Goal: Task Accomplishment & Management: Use online tool/utility

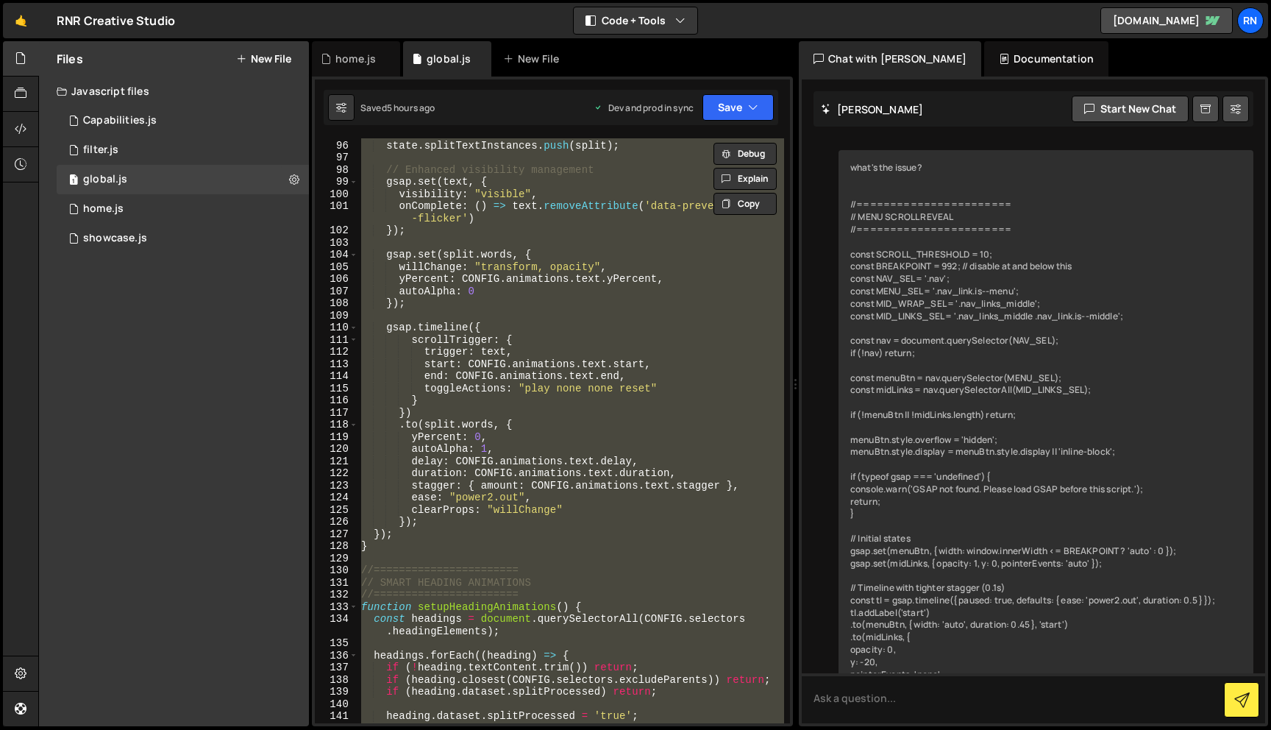
scroll to position [7937, 0]
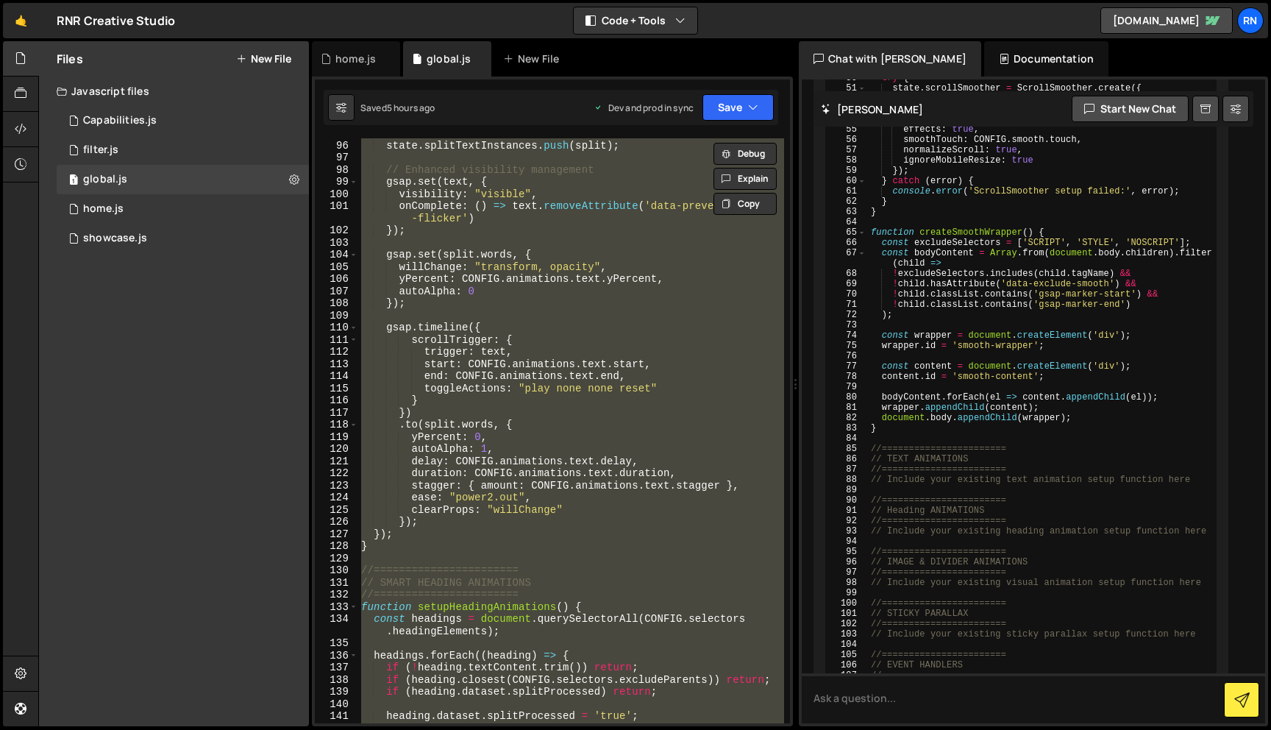
click at [446, 243] on div "state . splitTextInstances . push ( split ) ; // Enhanced visibility management…" at bounding box center [571, 431] width 426 height 609
click at [348, 235] on div "102" at bounding box center [336, 230] width 43 height 13
paste textarea
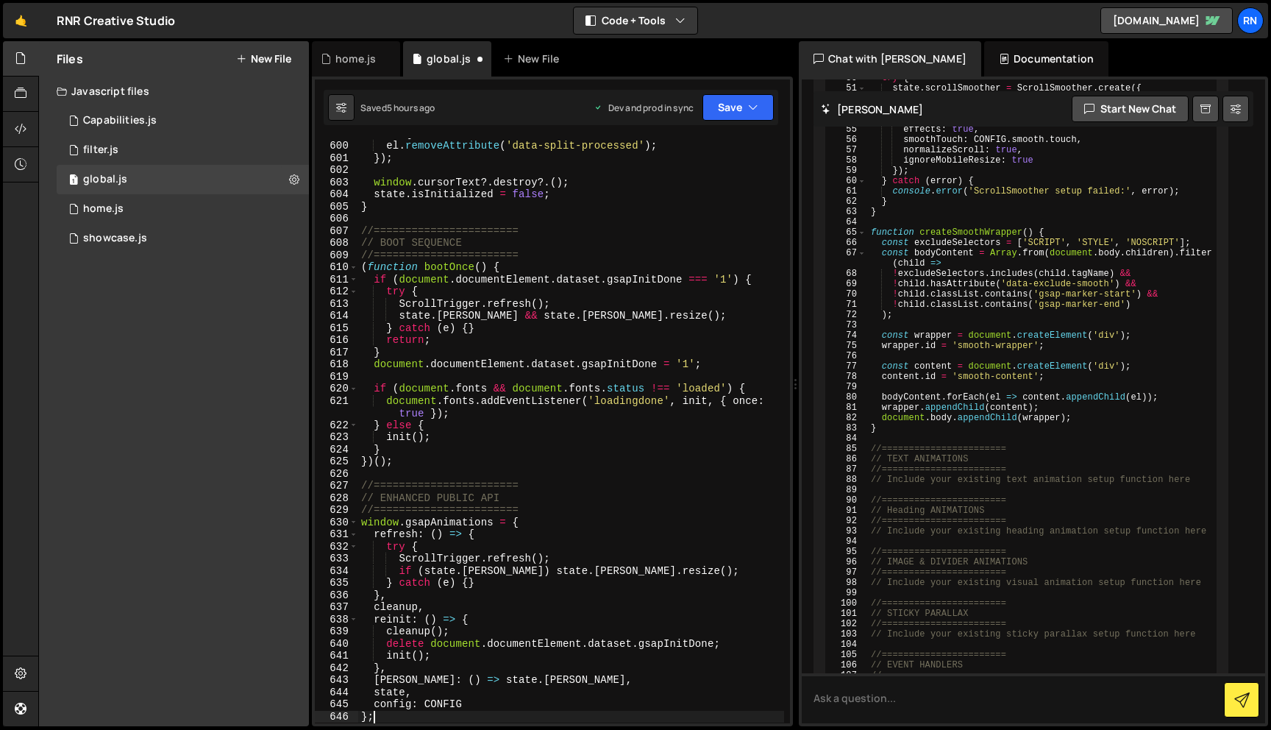
scroll to position [7931, 0]
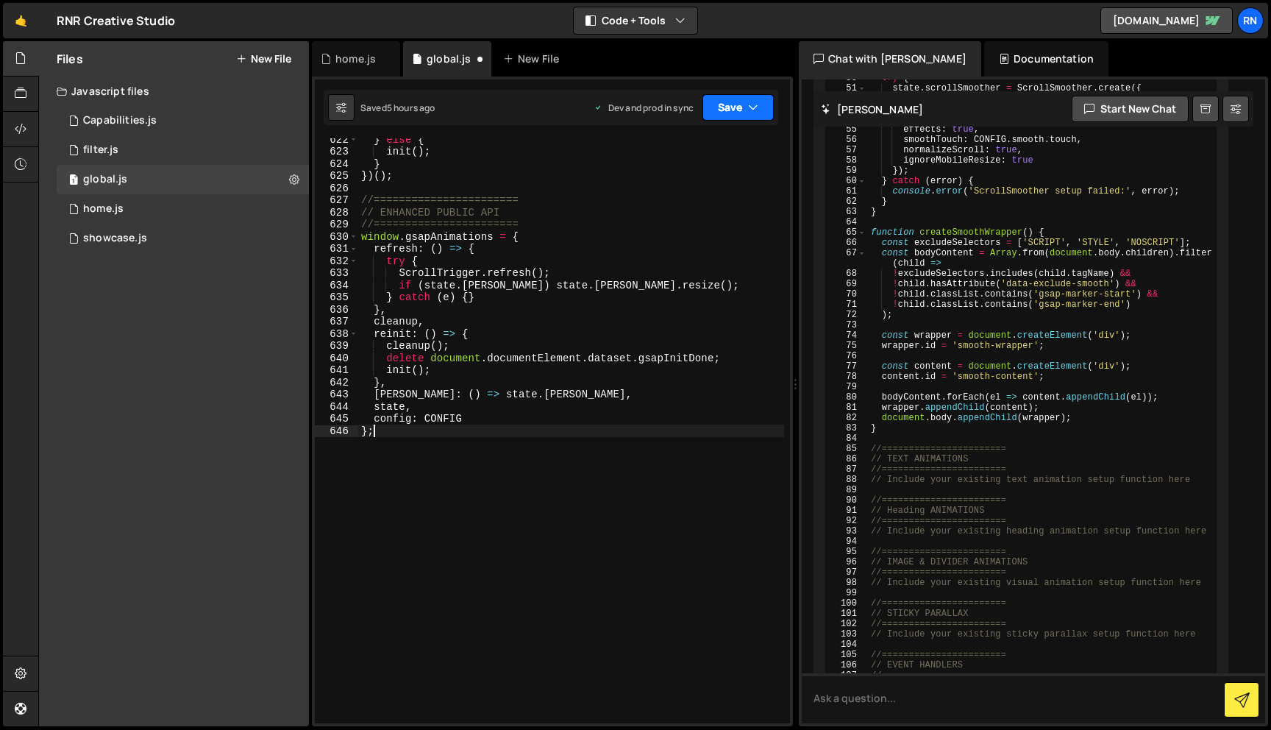
click at [742, 120] on button "Save" at bounding box center [738, 107] width 71 height 26
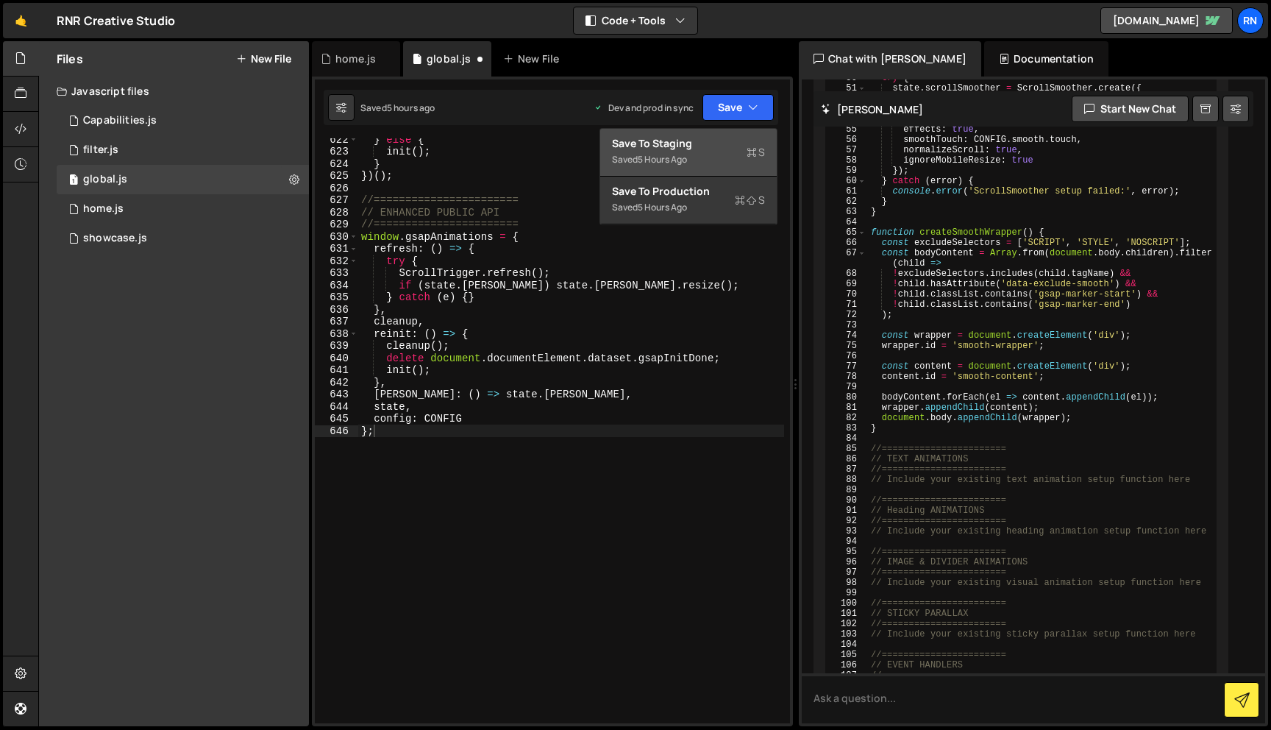
click at [696, 147] on div "Save to Staging S" at bounding box center [688, 143] width 153 height 15
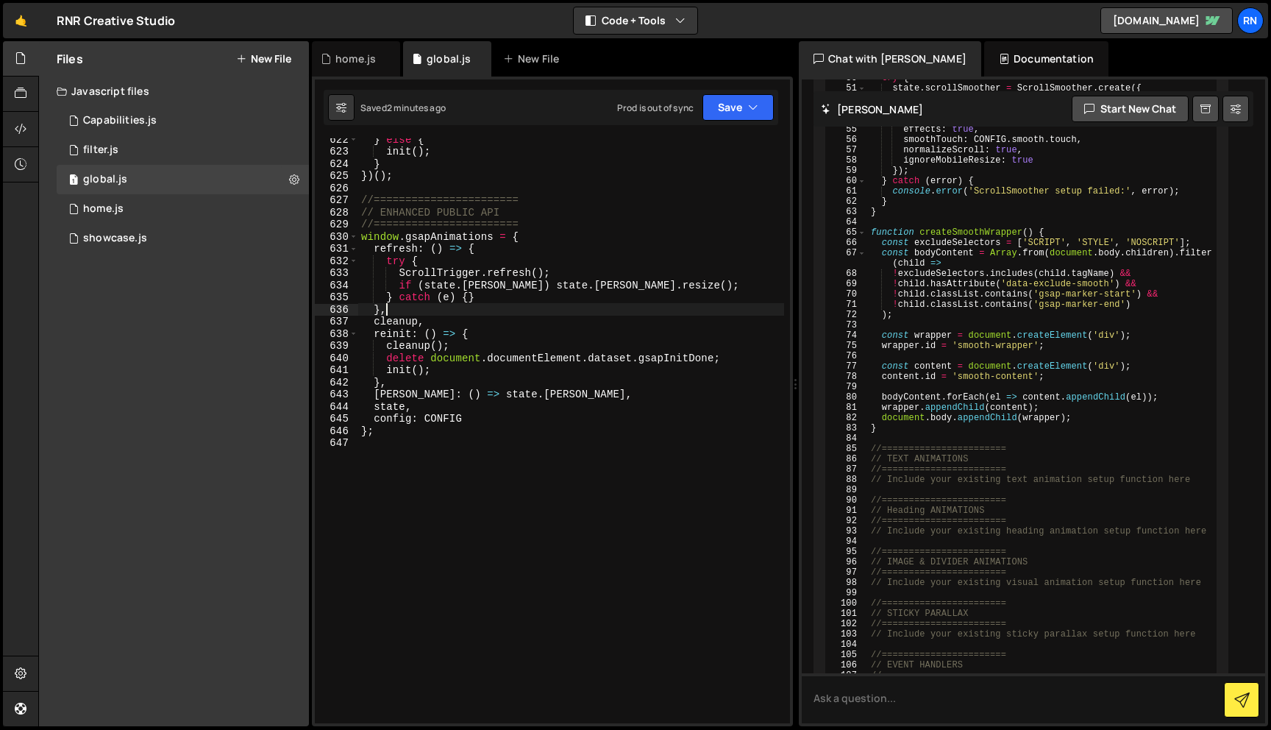
click at [442, 306] on div "} else { init ( ) ; } }) ( ) ; //======================= // ENHANCED PUBLIC API…" at bounding box center [571, 437] width 426 height 609
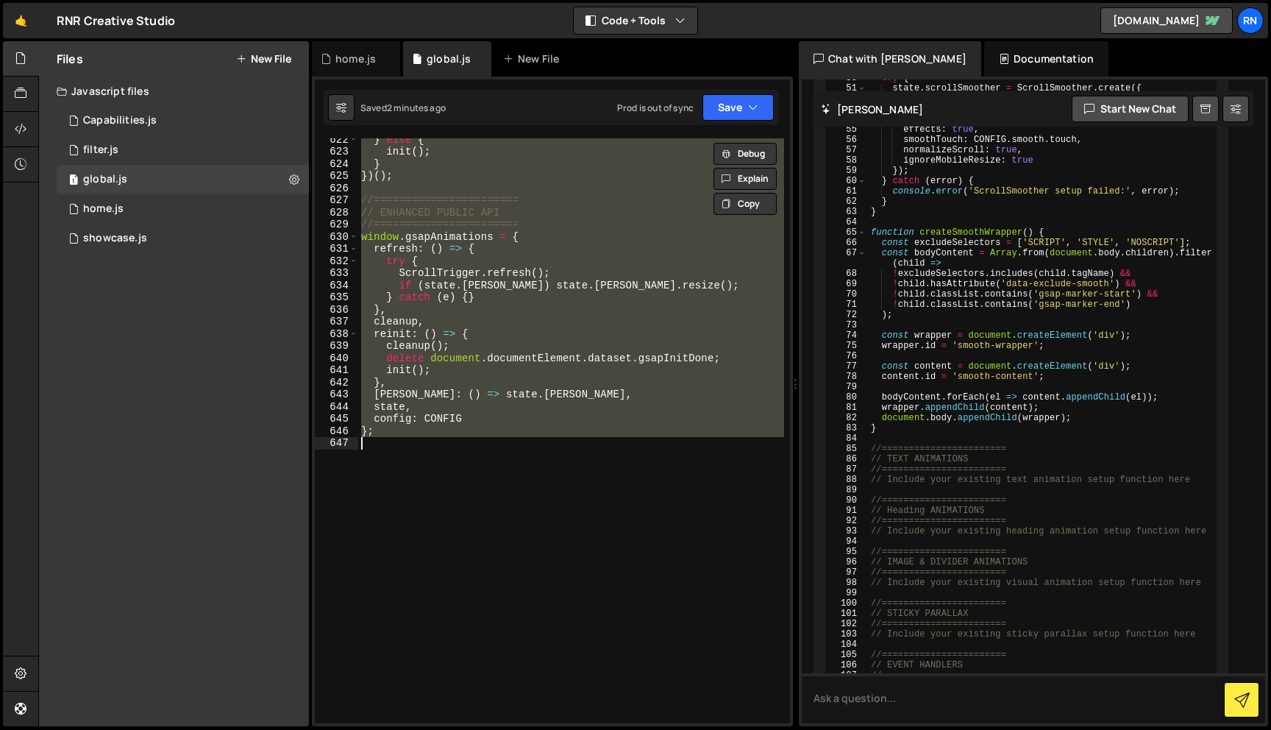
paste textarea
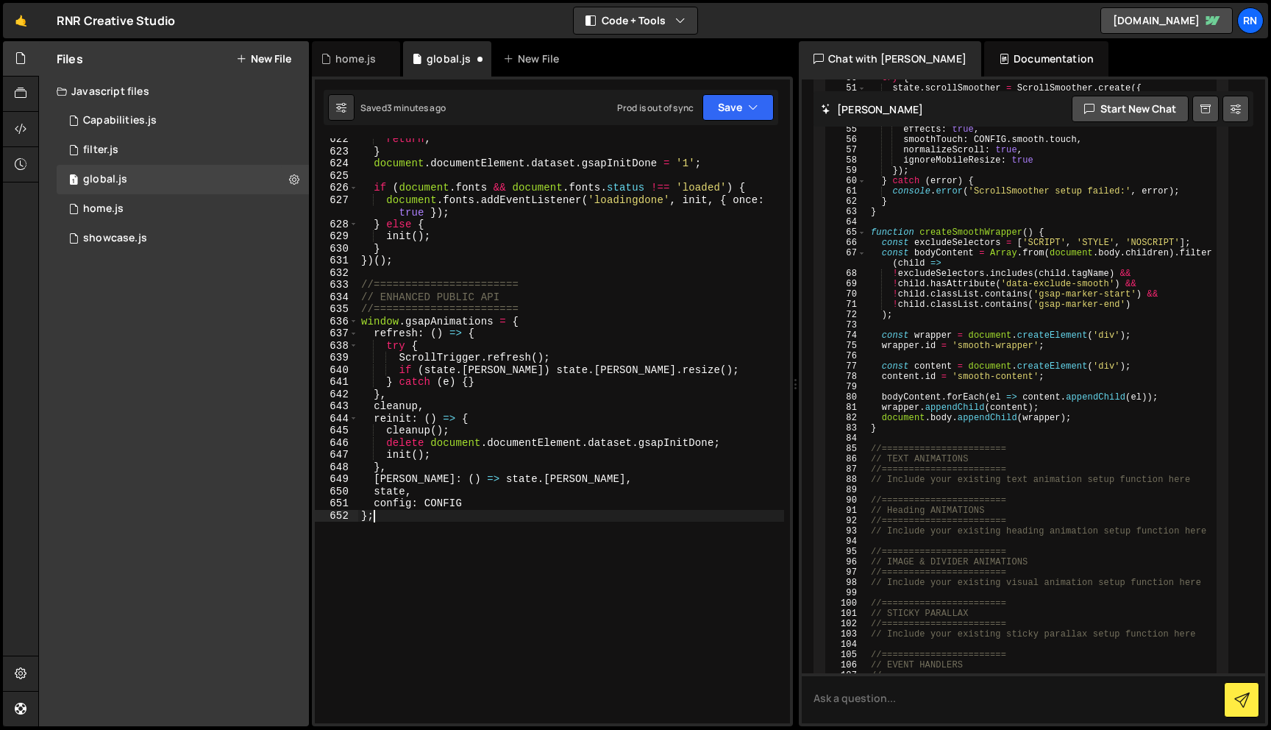
type textarea "};"
click at [739, 119] on button "Save" at bounding box center [738, 107] width 71 height 26
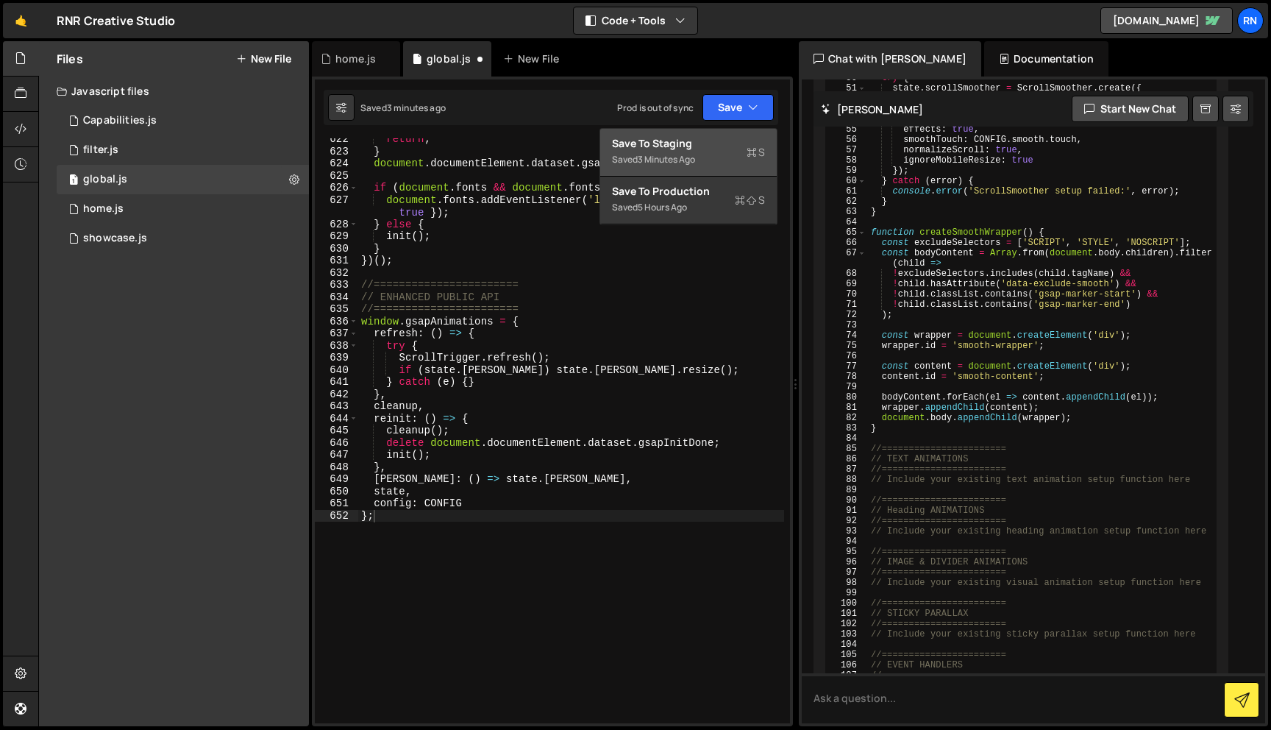
click at [679, 139] on div "Save to Staging S" at bounding box center [688, 143] width 153 height 15
